Goal: Information Seeking & Learning: Learn about a topic

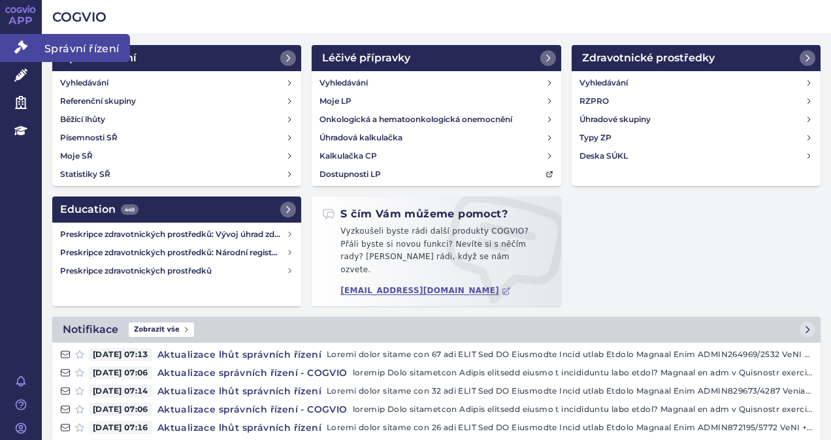
click at [17, 48] on icon at bounding box center [20, 46] width 13 height 13
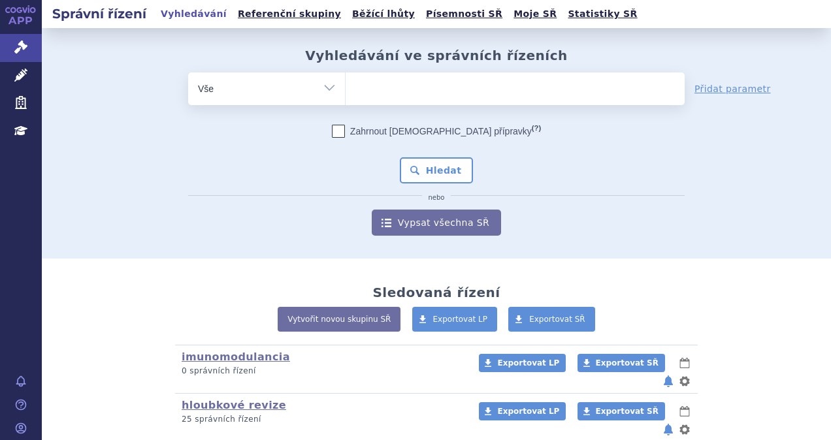
click at [373, 85] on ul at bounding box center [515, 85] width 339 height 27
click at [346, 85] on select at bounding box center [345, 88] width 1 height 33
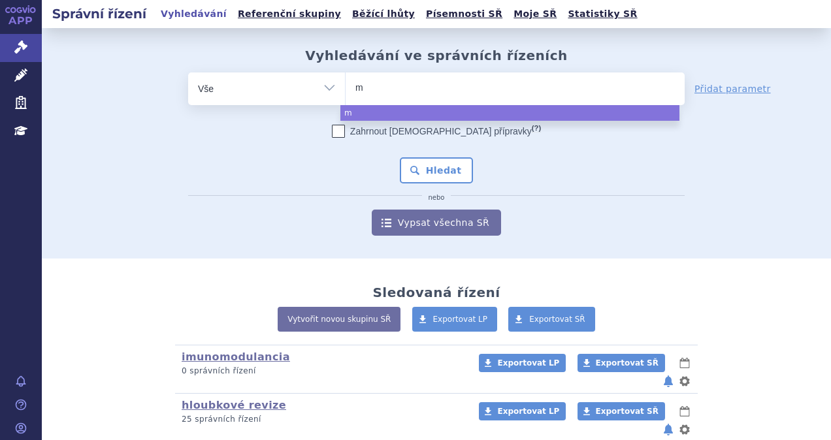
type input "mo"
type input "mou"
type input "moun"
type input "mounj"
type input "mounja"
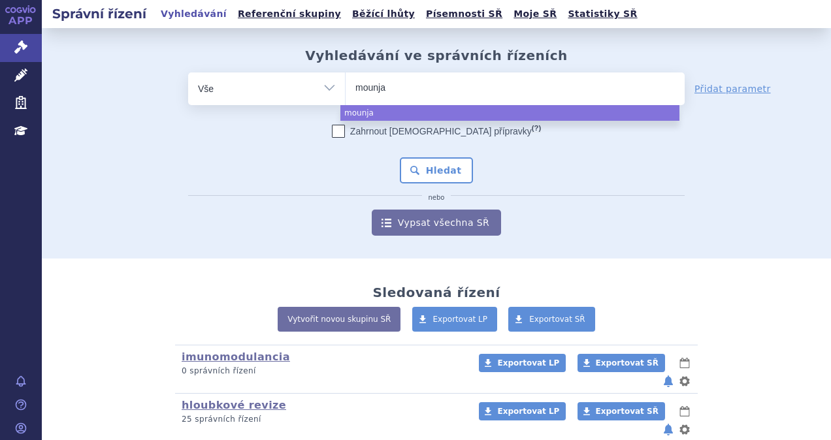
type input "mounjar"
type input "mounjaro"
select select "mounjaro"
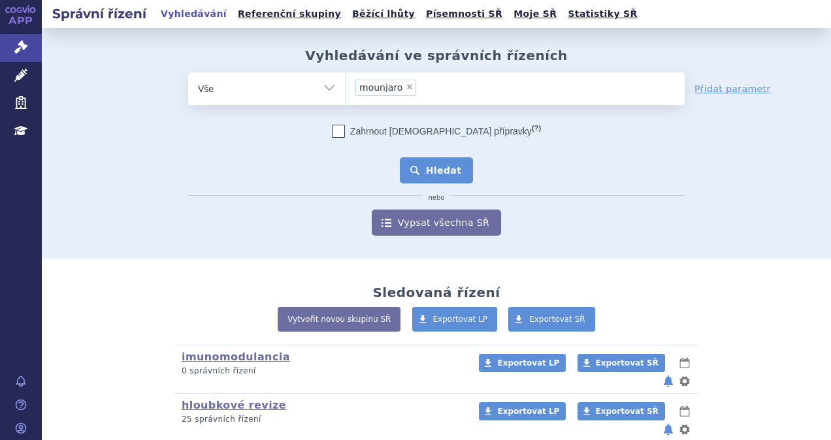
click at [438, 169] on button "Hledat" at bounding box center [437, 170] width 74 height 26
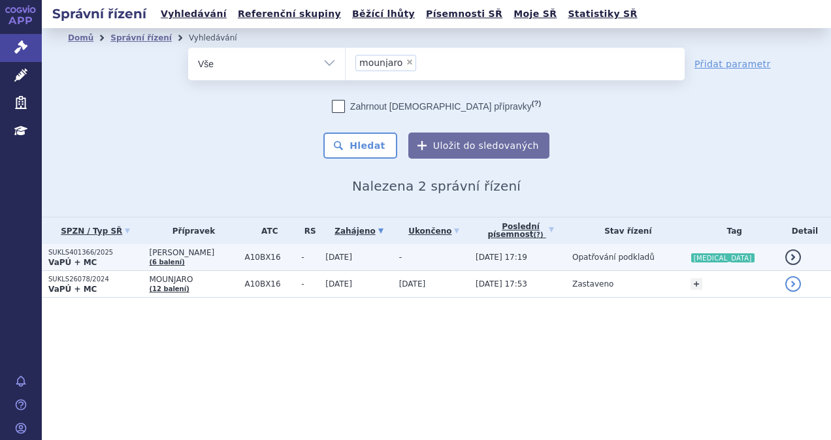
click at [74, 260] on strong "VaPÚ + MC" at bounding box center [72, 262] width 48 height 9
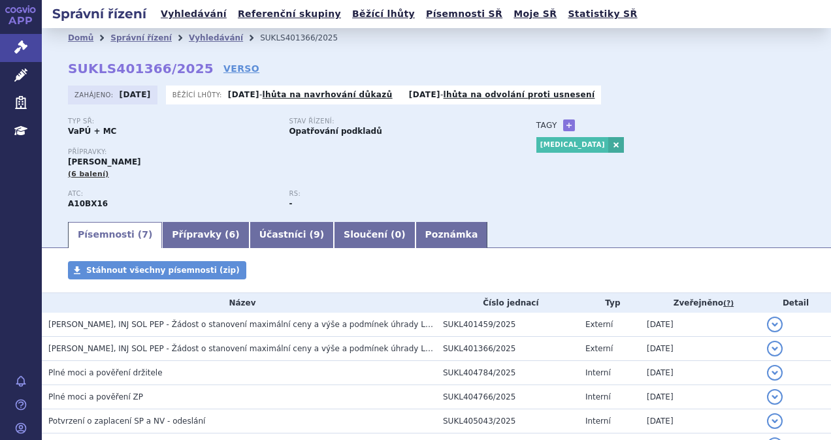
scroll to position [65, 0]
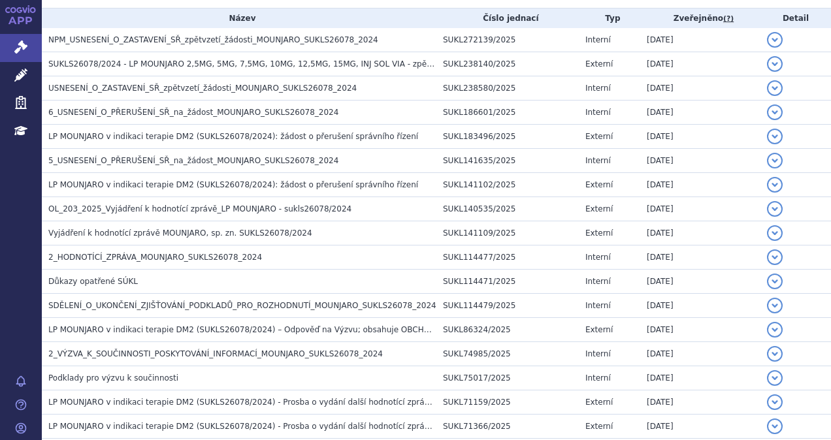
scroll to position [327, 0]
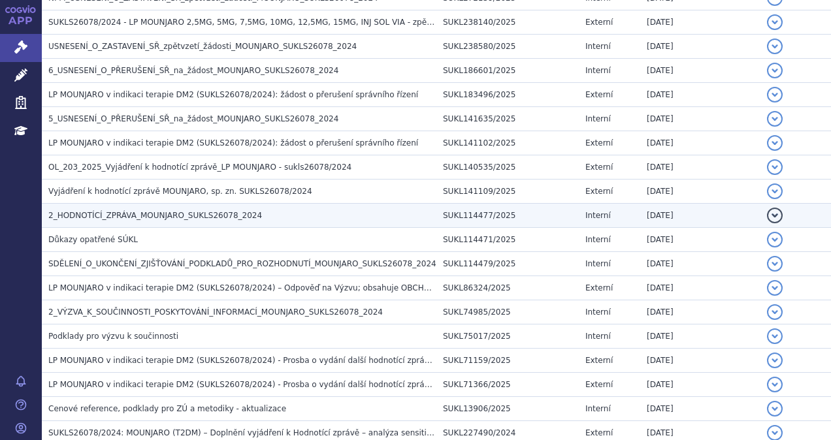
click at [153, 212] on span "2_HODNOTÍCÍ_ZPRÁVA_MOUNJARO_SUKLS26078_2024" at bounding box center [155, 215] width 214 height 9
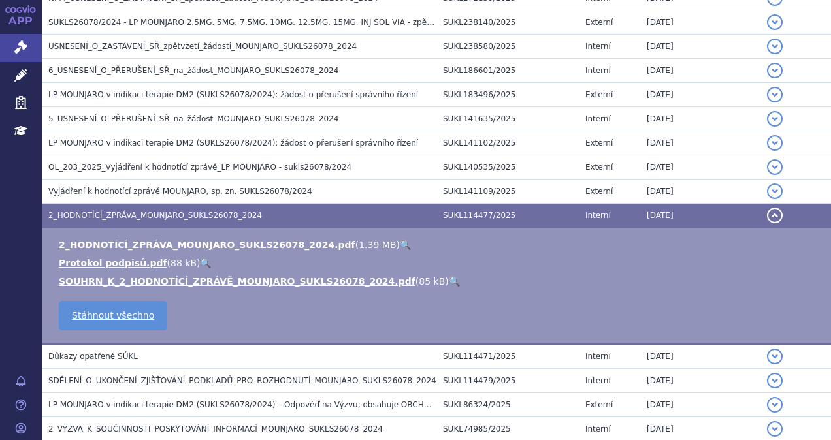
click at [400, 241] on link "🔍" at bounding box center [405, 245] width 11 height 10
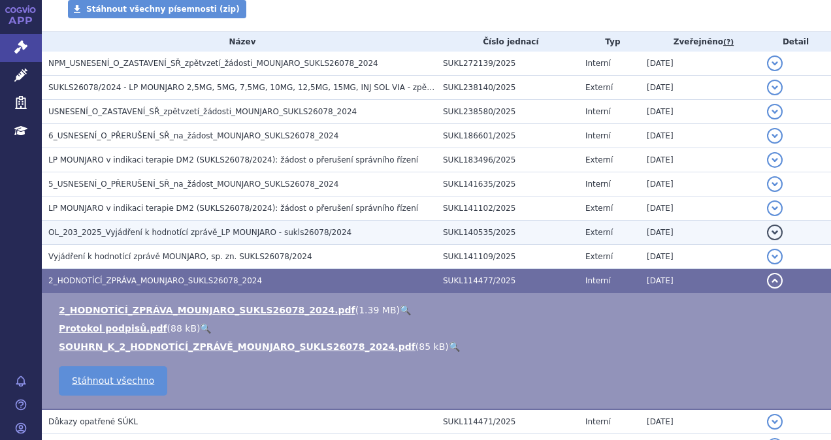
click at [353, 223] on td "OL_203_2025_Vyjádření k hodnotící zprávě_LP MOUNJARO - sukls26078/2024" at bounding box center [239, 233] width 394 height 24
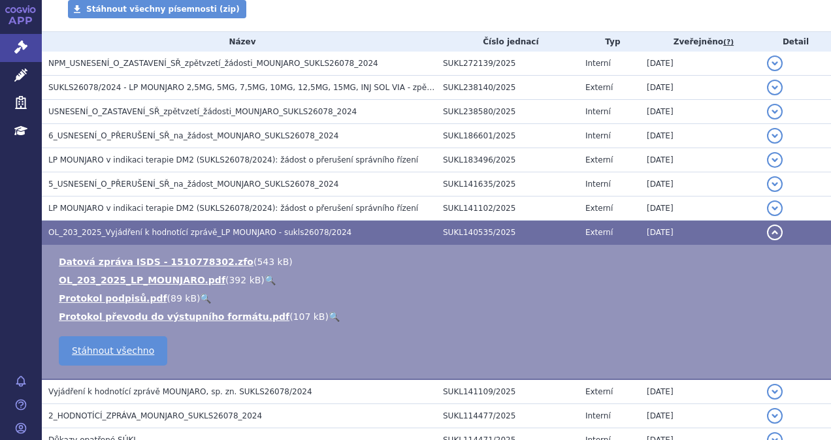
click at [265, 278] on link "🔍" at bounding box center [270, 280] width 11 height 10
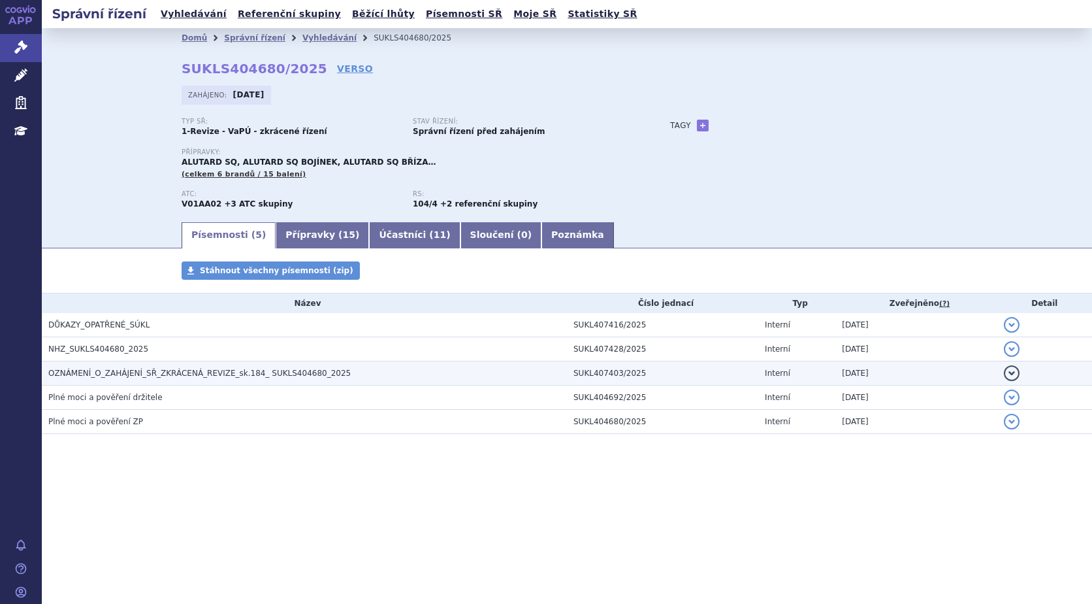
click at [1012, 374] on button "detail" at bounding box center [1012, 373] width 16 height 16
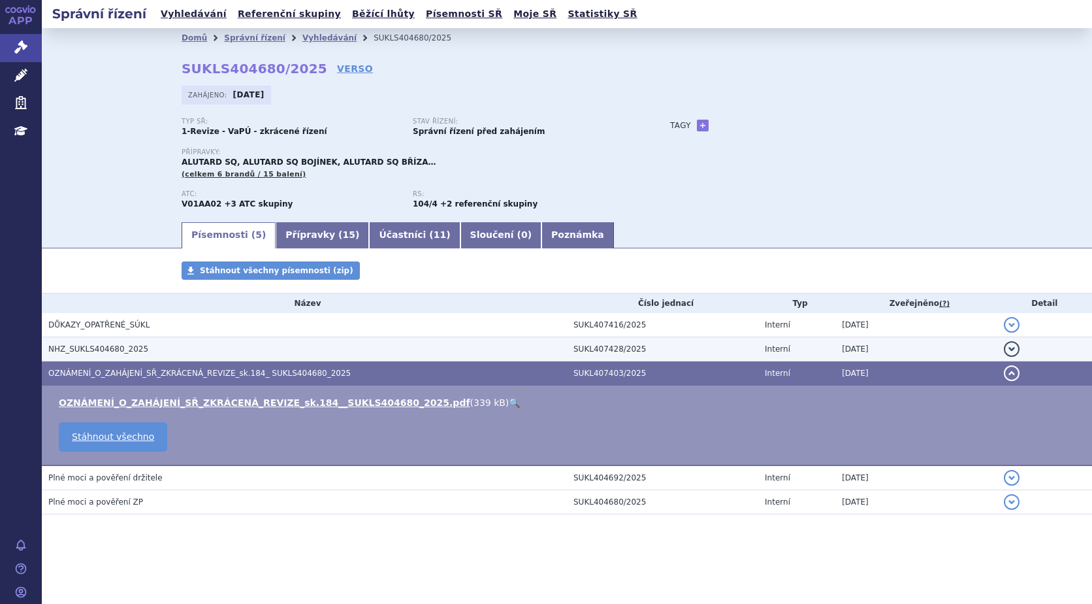
click at [1006, 347] on button "detail" at bounding box center [1012, 349] width 16 height 16
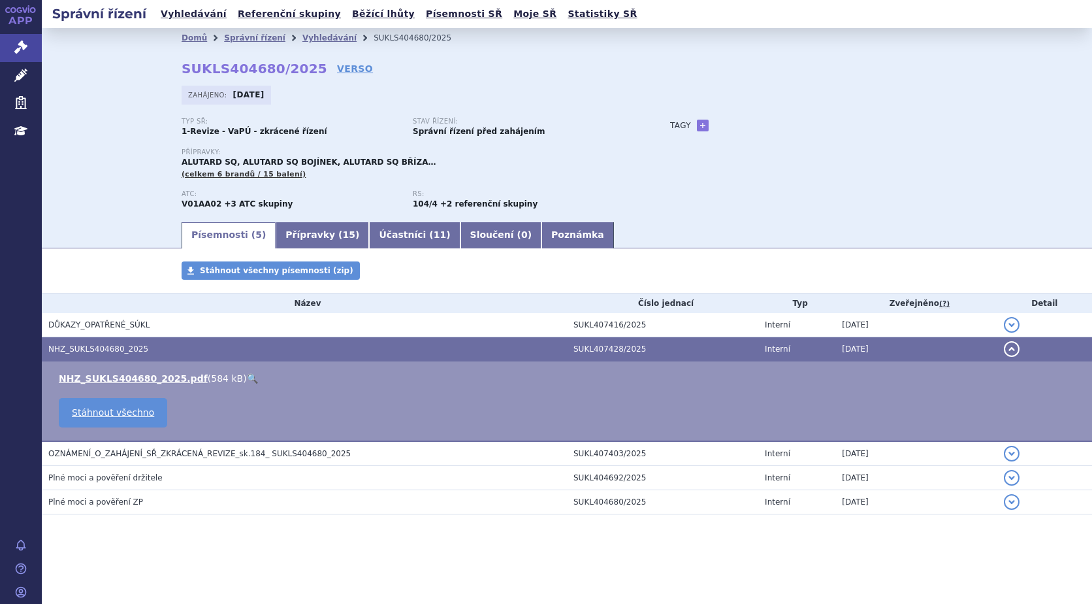
click at [247, 376] on link "🔍" at bounding box center [252, 378] width 11 height 10
click at [24, 42] on icon at bounding box center [20, 46] width 13 height 13
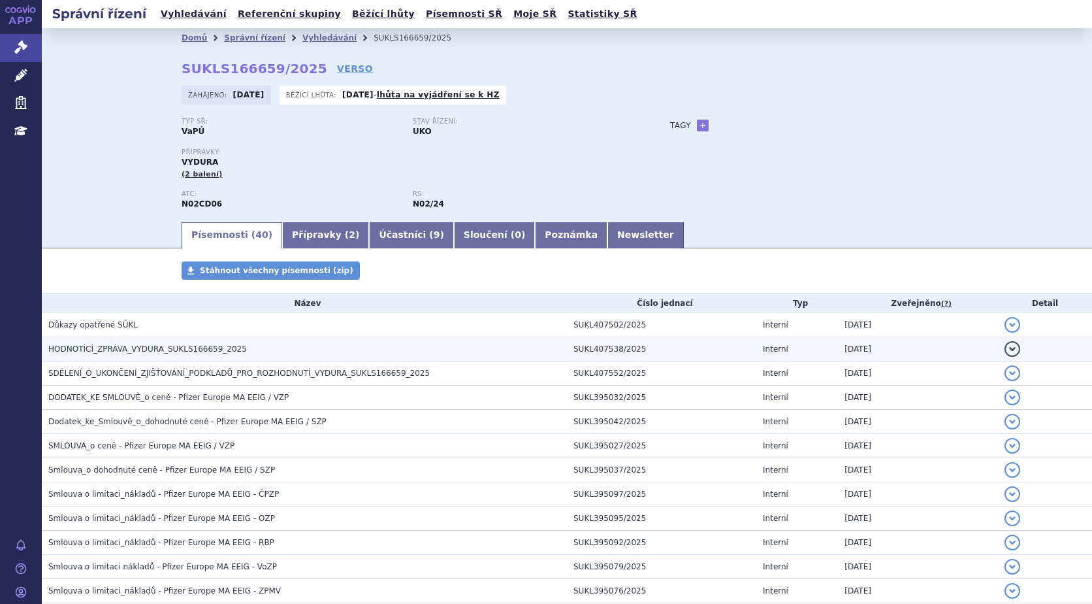
click at [1005, 349] on button "detail" at bounding box center [1013, 349] width 16 height 16
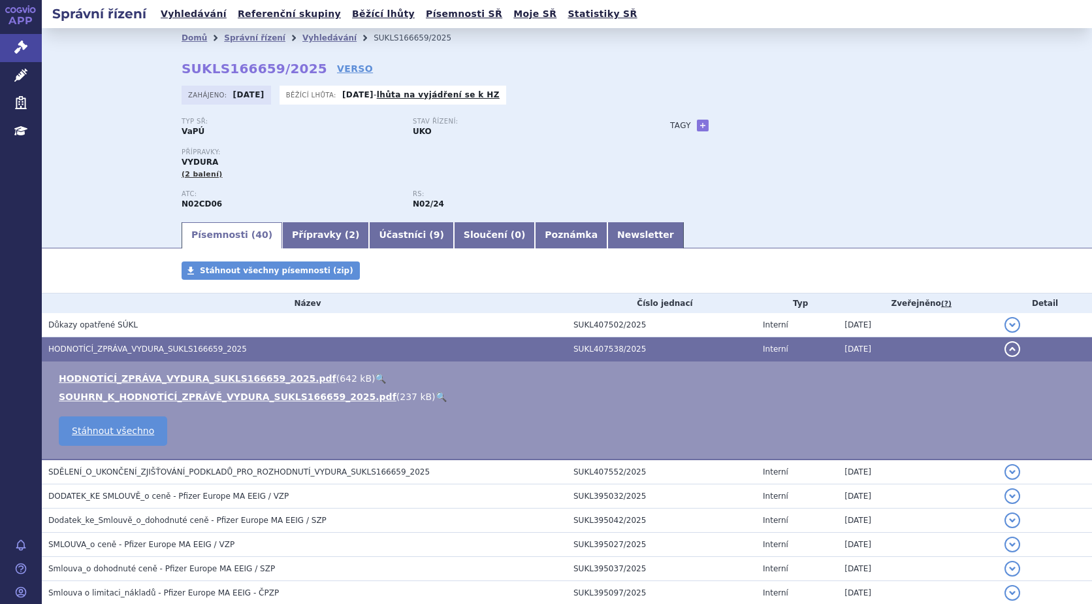
click at [375, 378] on link "🔍" at bounding box center [380, 378] width 11 height 10
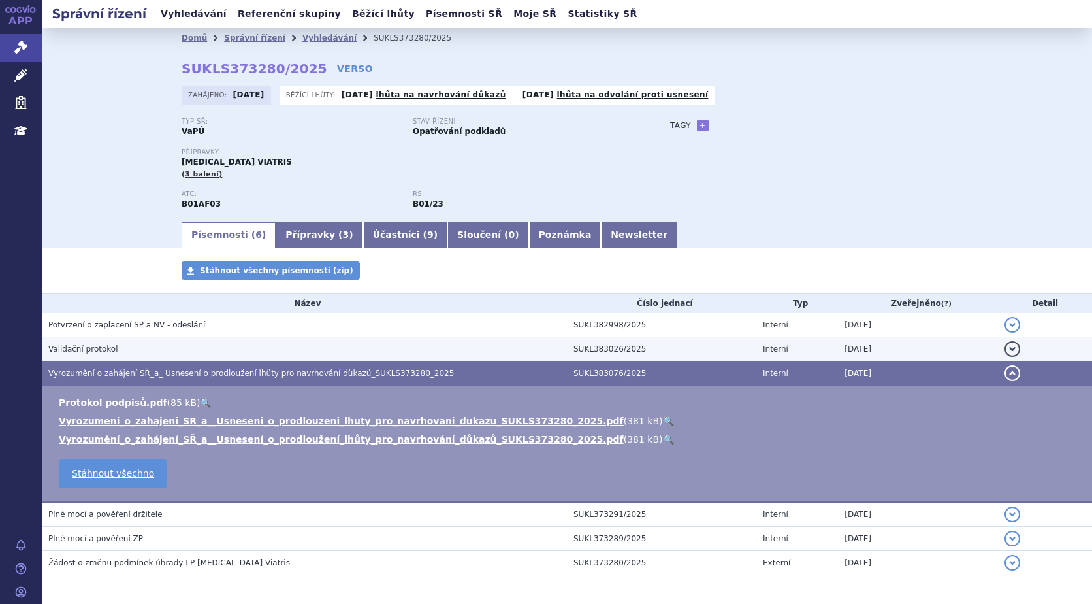
scroll to position [50, 0]
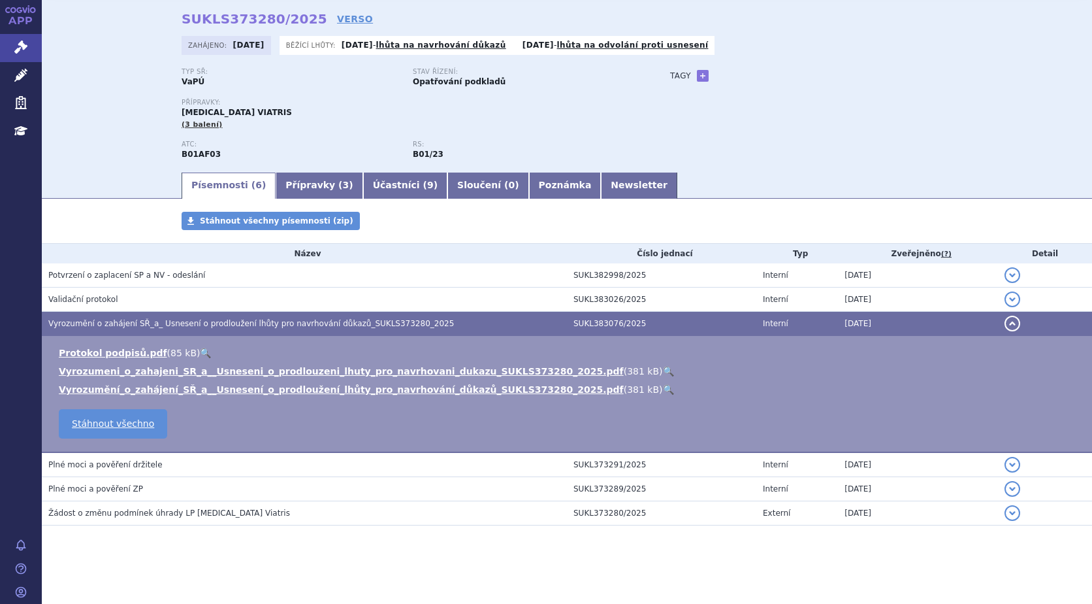
click at [169, 515] on span "Žádost o změnu podmínek úhrady LP Edoxaban Viatris" at bounding box center [169, 512] width 242 height 9
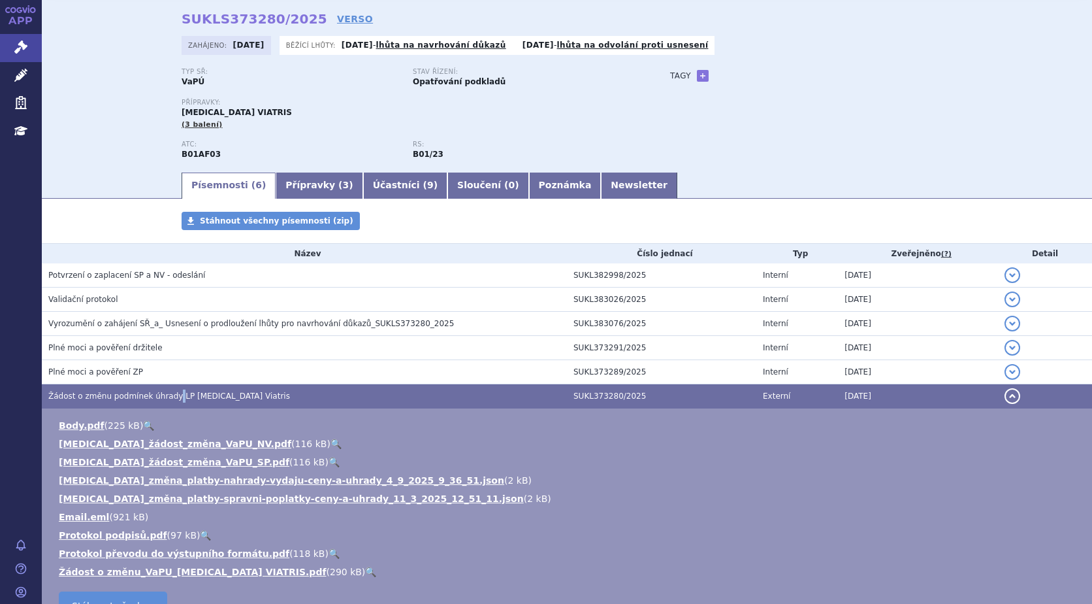
click at [330, 443] on link "🔍" at bounding box center [335, 443] width 11 height 10
click at [329, 459] on link "🔍" at bounding box center [334, 462] width 11 height 10
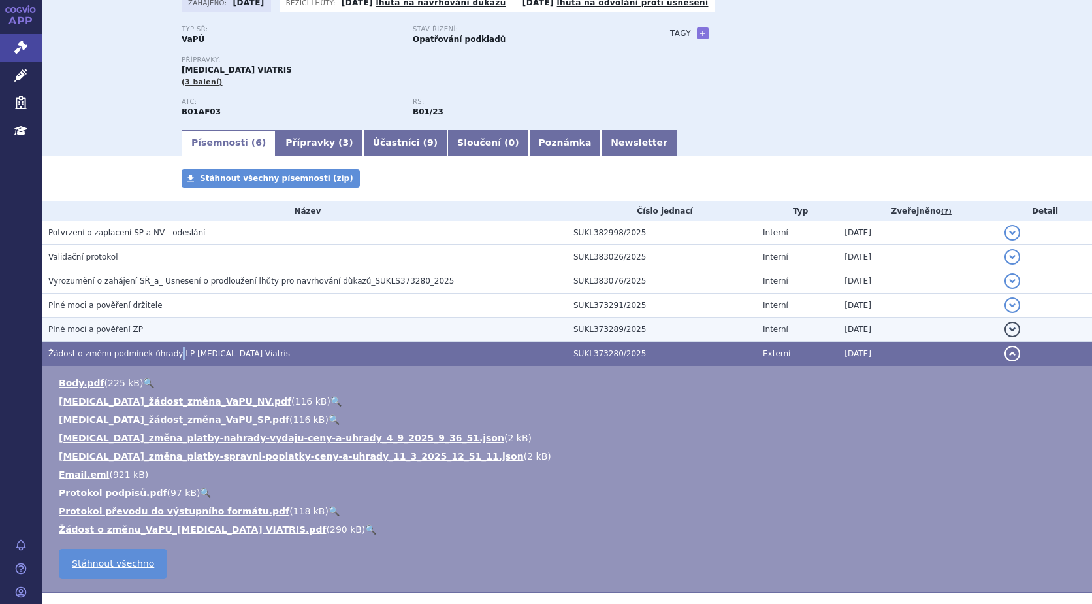
scroll to position [115, 0]
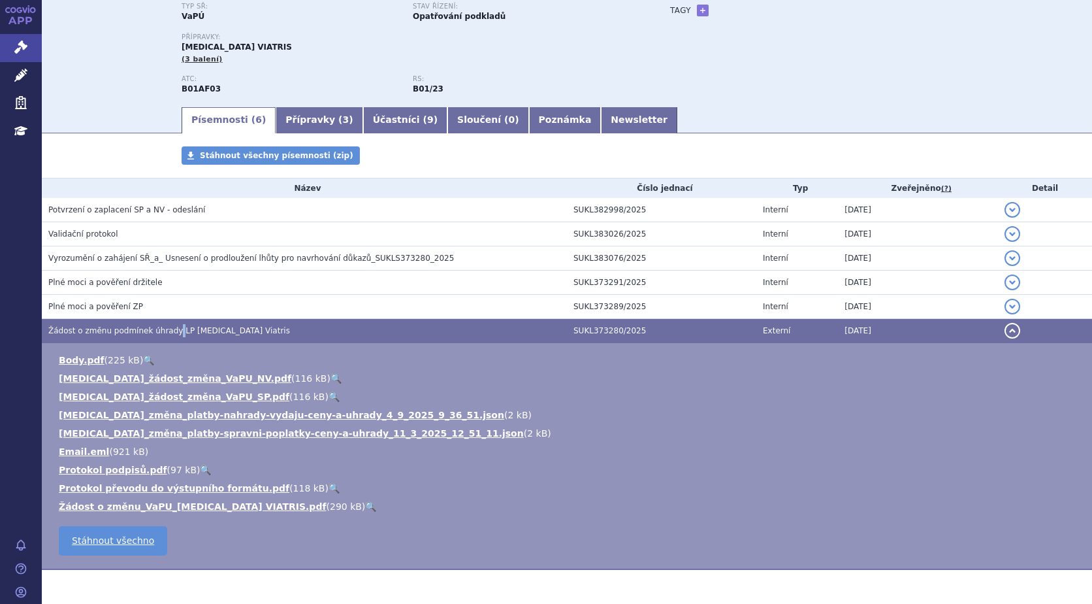
click at [365, 504] on link "🔍" at bounding box center [370, 506] width 11 height 10
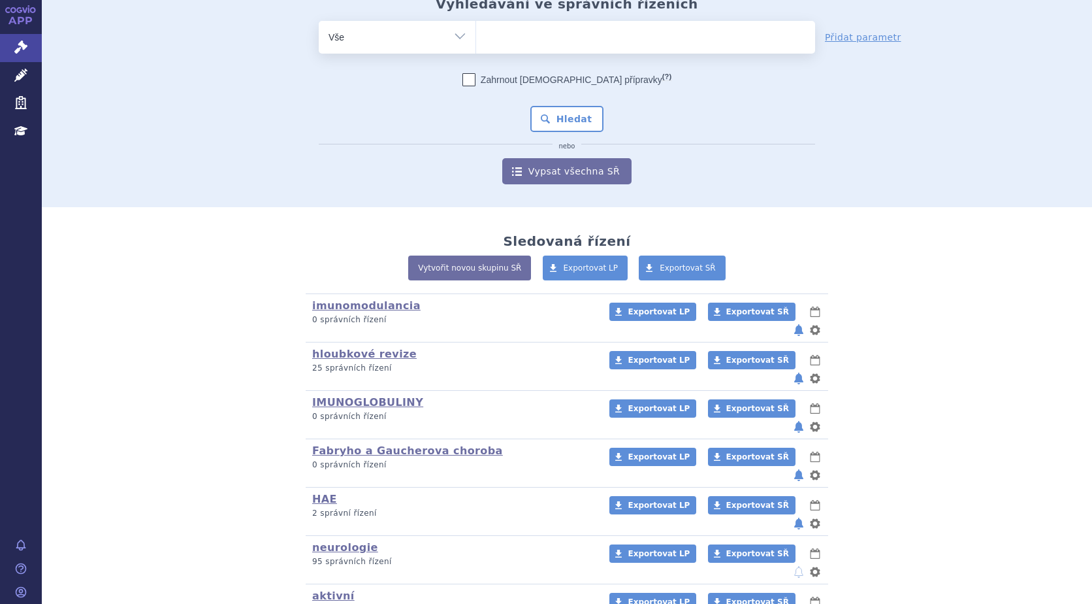
scroll to position [116, 0]
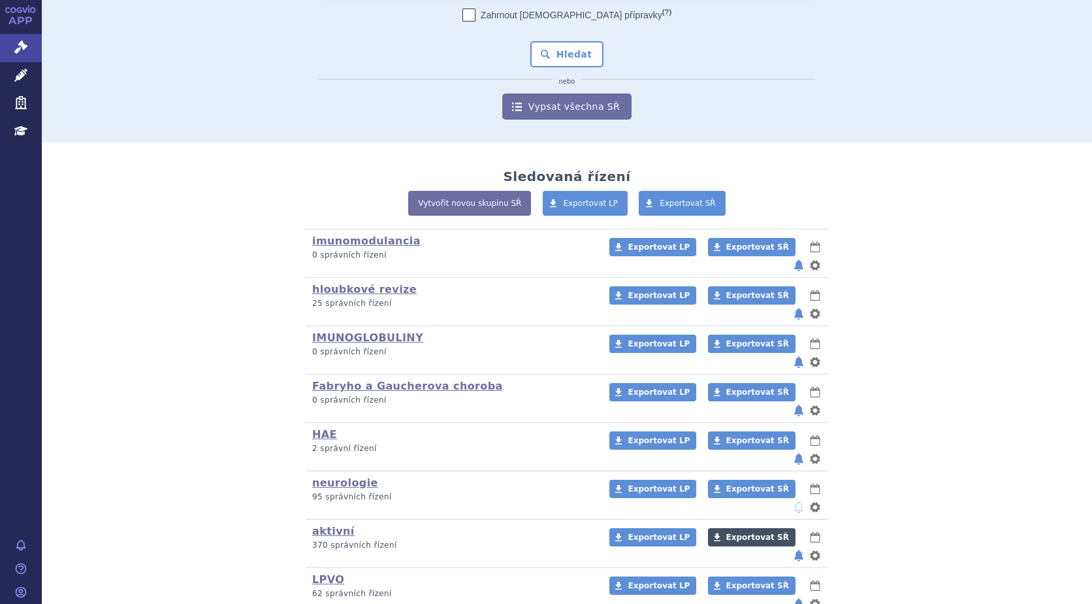
click at [726, 532] on span "Exportovat SŘ" at bounding box center [757, 536] width 63 height 9
